Goal: Find specific page/section: Find specific page/section

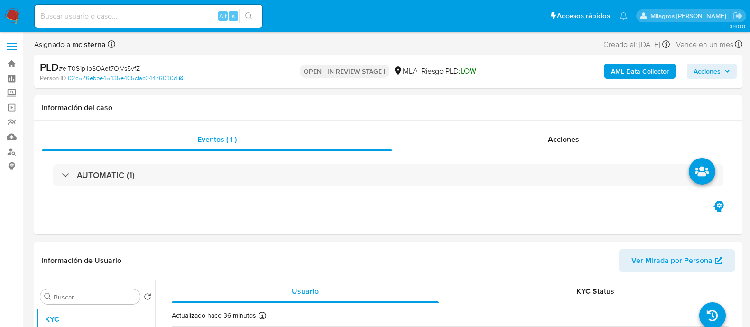
select select "10"
drag, startPoint x: 265, startPoint y: 51, endPoint x: 245, endPoint y: 6, distance: 49.0
click at [264, 51] on div "Asignado a mcisterna Asignado el: [DATE] 14:15:12 Creado el: [DATE] Creado el: …" at bounding box center [388, 46] width 708 height 17
click at [145, 18] on input at bounding box center [149, 16] width 228 height 12
paste input "PNj7pKhdeu9Op7Qs4UywuY95"
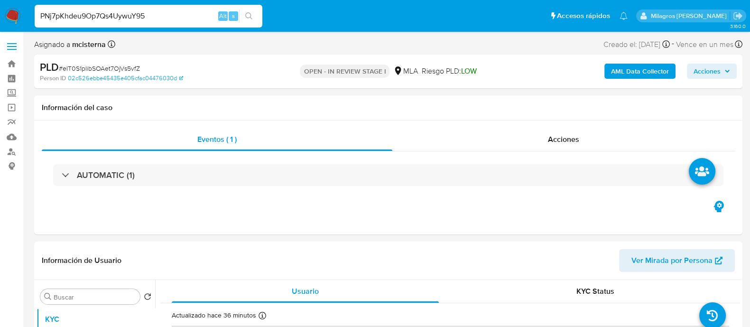
click at [258, 13] on input "PNj7pKhdeu9Op7Qs4UywuY95" at bounding box center [149, 16] width 228 height 12
type input "PNj7pKhdeu9Op7Qs4UywuY95"
click at [258, 13] on button "search-icon" at bounding box center [248, 15] width 19 height 13
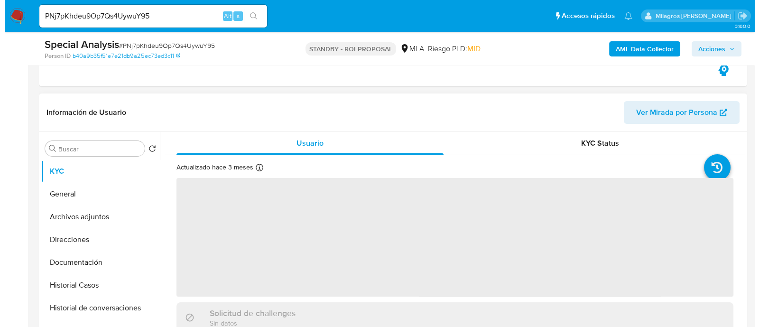
scroll to position [178, 0]
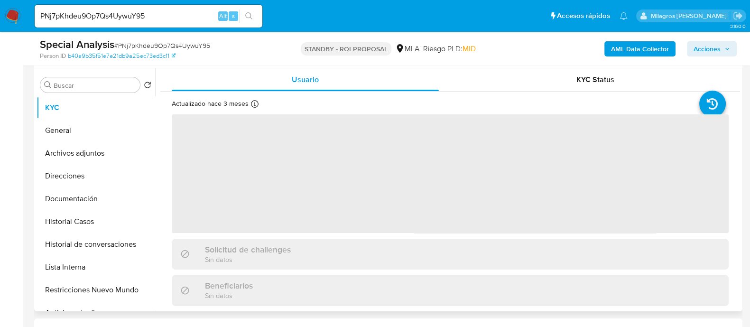
select select "10"
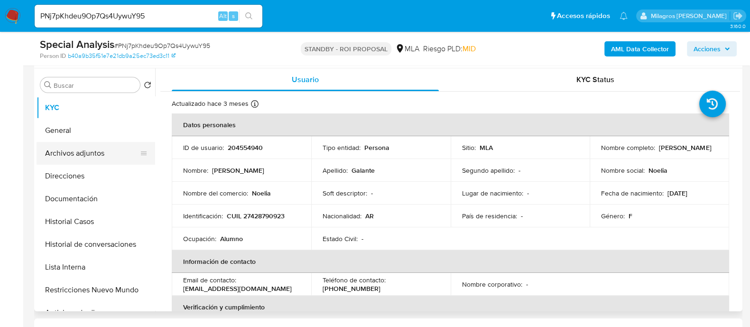
click at [109, 150] on button "Archivos adjuntos" at bounding box center [92, 153] width 111 height 23
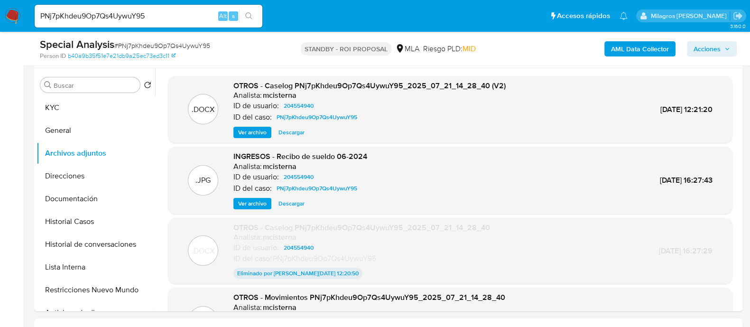
click at [250, 133] on span "Ver archivo" at bounding box center [252, 132] width 28 height 9
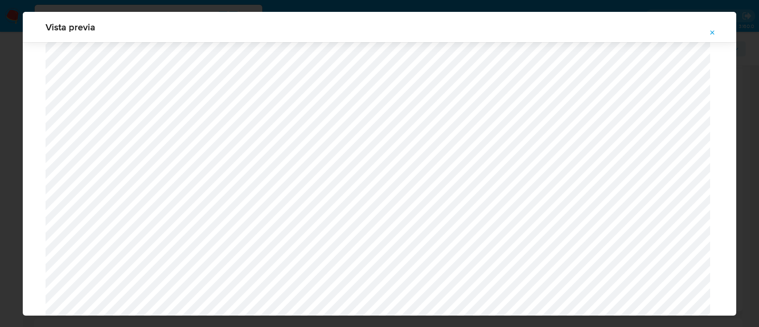
scroll to position [455, 0]
